Goal: Information Seeking & Learning: Understand process/instructions

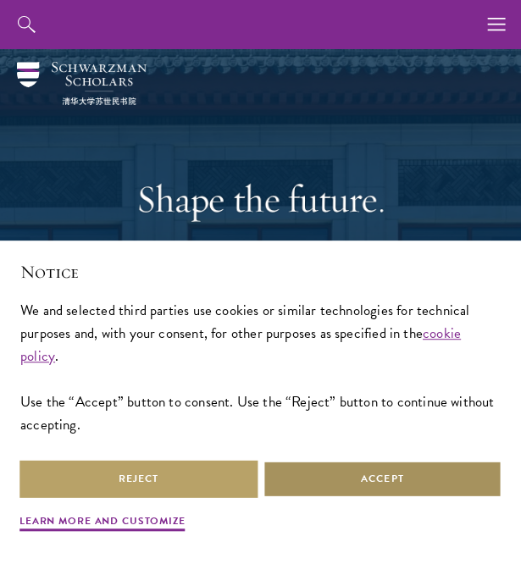
click at [331, 477] on button "Accept" at bounding box center [382, 479] width 239 height 38
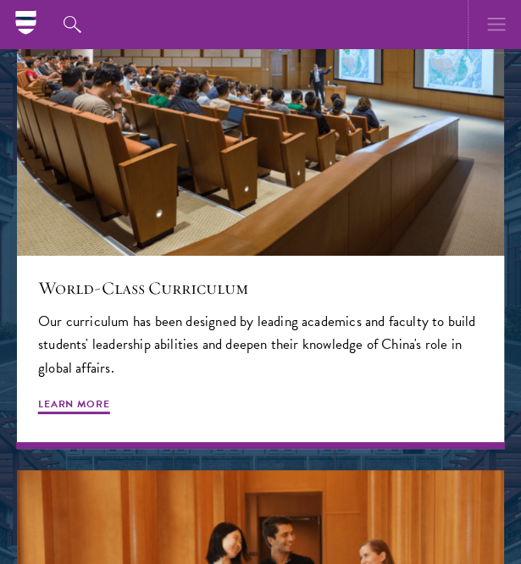
click at [491, 28] on icon "button" at bounding box center [496, 24] width 19 height 49
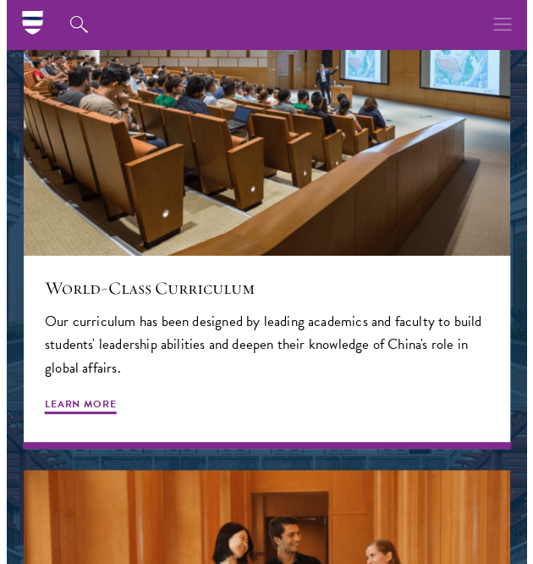
scroll to position [1283, 0]
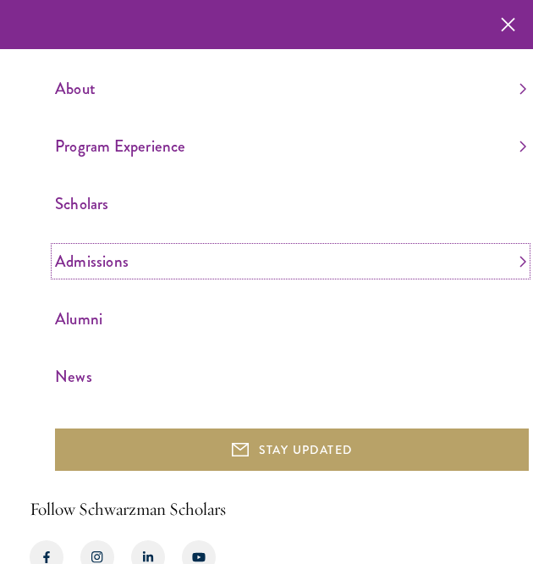
click at [100, 267] on link "Admissions" at bounding box center [291, 261] width 472 height 28
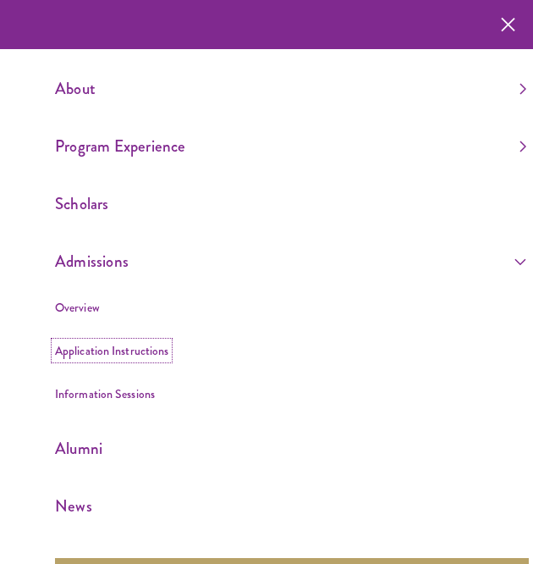
click at [139, 357] on link "Application Instructions" at bounding box center [111, 350] width 113 height 17
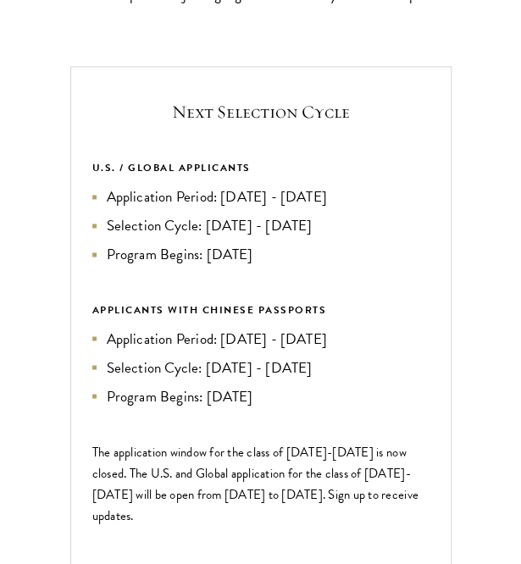
scroll to position [511, 0]
